Goal: Complete application form: Complete application form

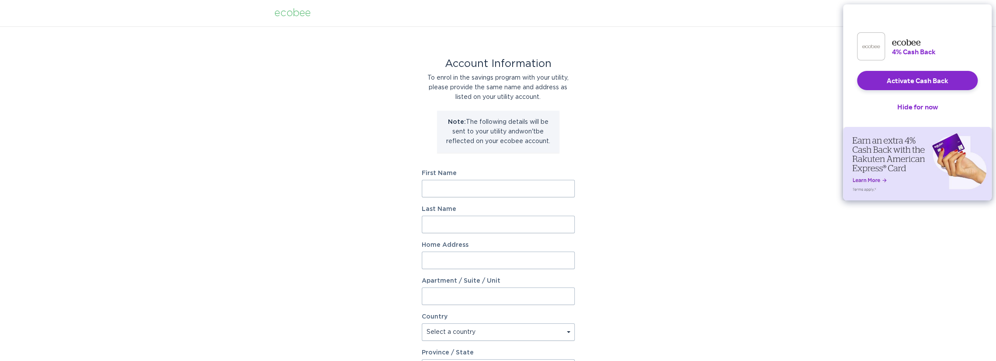
click at [472, 183] on input "First Name" at bounding box center [498, 188] width 153 height 17
type input "Karen"
type input "Du"
type input "6915 Banshee Dr"
select select "US"
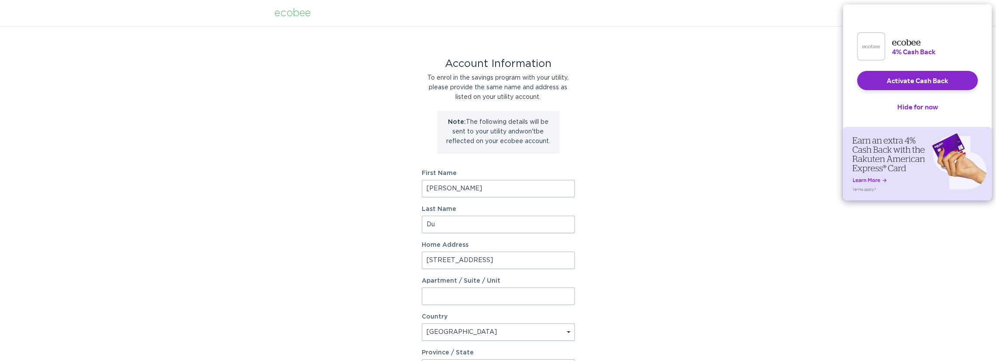
type input "[GEOGRAPHIC_DATA]"
type input "43016"
select select "OH"
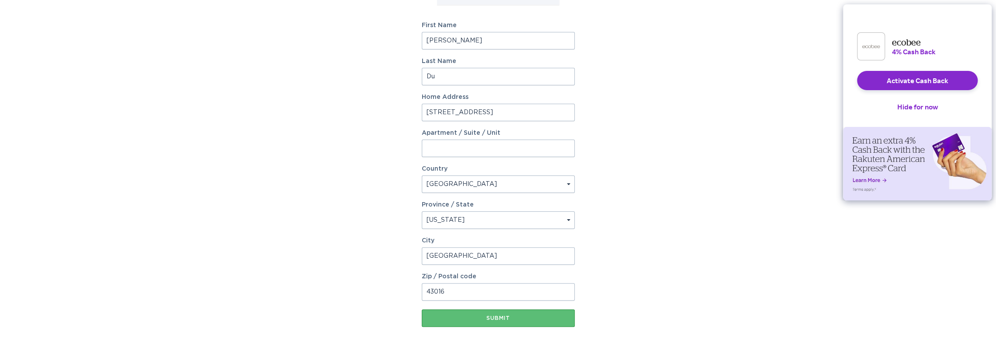
scroll to position [171, 0]
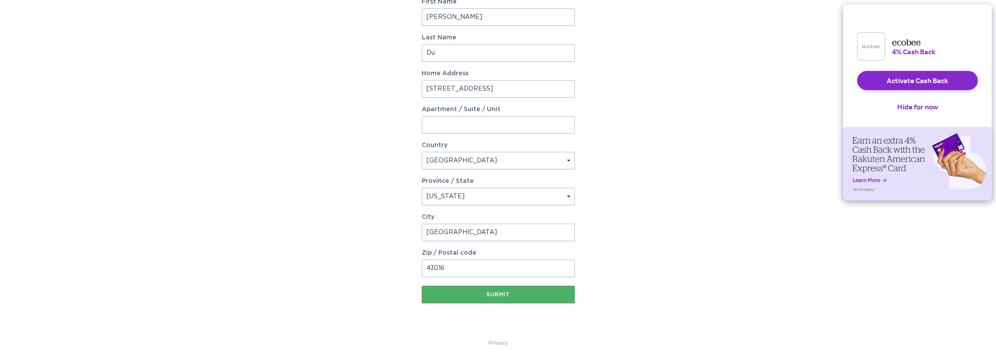
click at [509, 295] on div "Submit" at bounding box center [498, 294] width 144 height 5
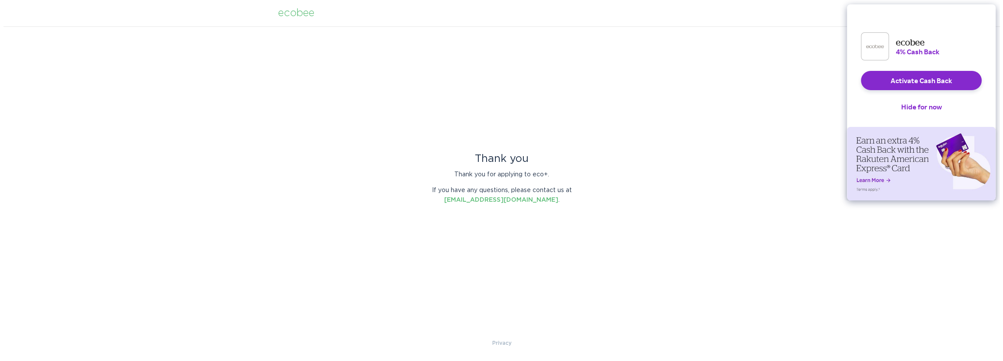
scroll to position [0, 0]
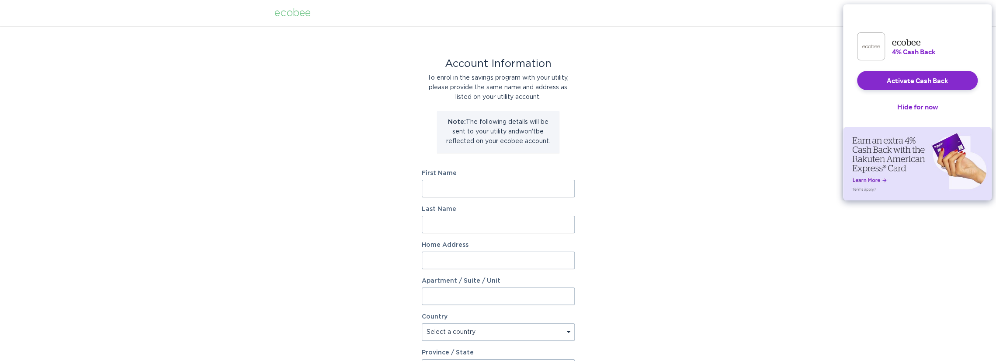
click at [496, 186] on input "First Name" at bounding box center [498, 188] width 153 height 17
type input "Karen"
type input "Du"
type input "6915 Banshee Dr"
select select "US"
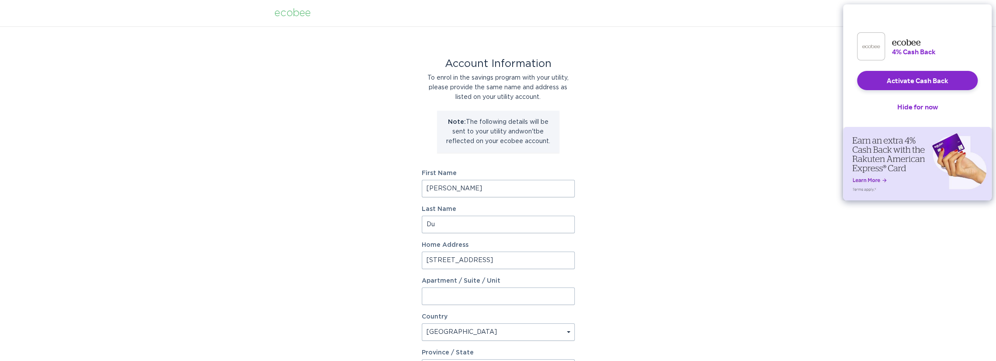
type input "Dublin"
type input "43016"
select select "OH"
drag, startPoint x: 471, startPoint y: 191, endPoint x: 387, endPoint y: 186, distance: 84.1
click at [388, 186] on div "Account Information To enrol in the savings program with your utility, please p…" at bounding box center [498, 267] width 996 height 483
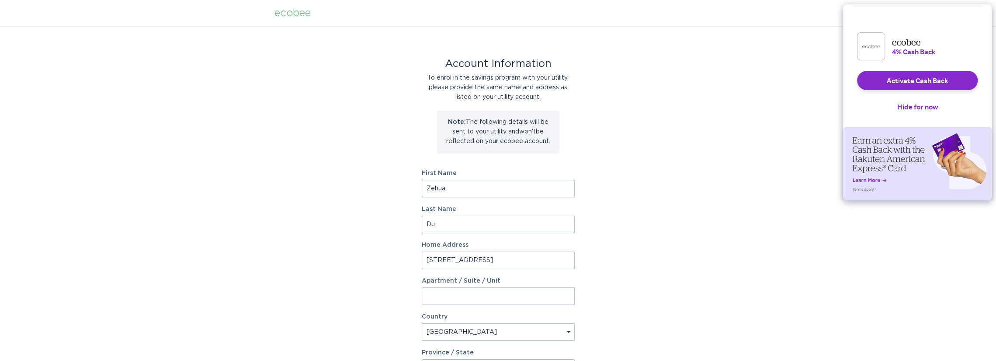
type input "Zehua"
type input "Liu"
click at [635, 173] on div "Account Information To enrol in the savings program with your utility, please p…" at bounding box center [498, 267] width 996 height 483
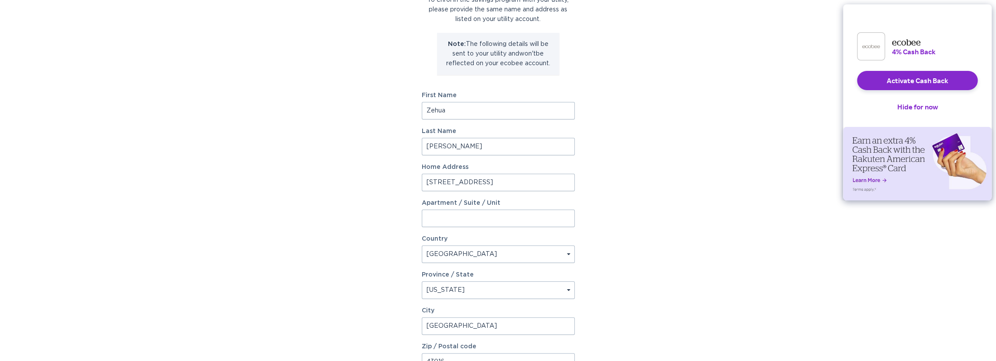
scroll to position [171, 0]
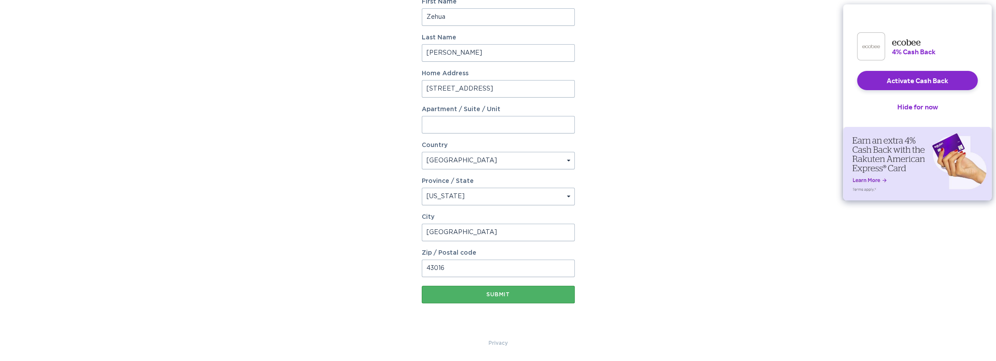
click at [496, 296] on div "Submit" at bounding box center [498, 294] width 144 height 5
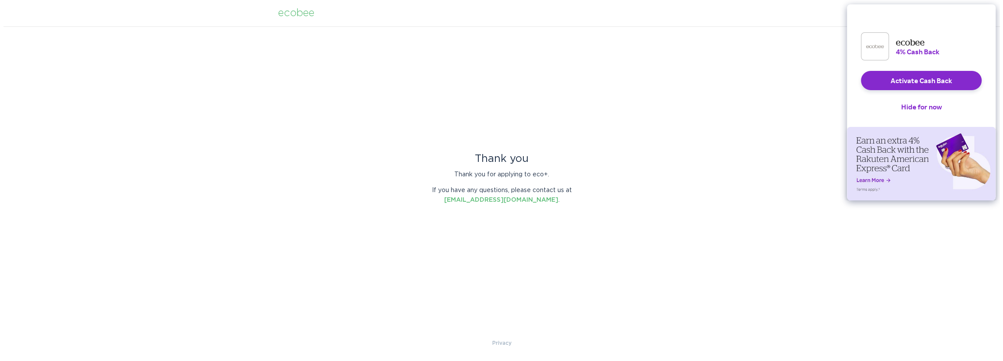
scroll to position [0, 0]
